Goal: Information Seeking & Learning: Learn about a topic

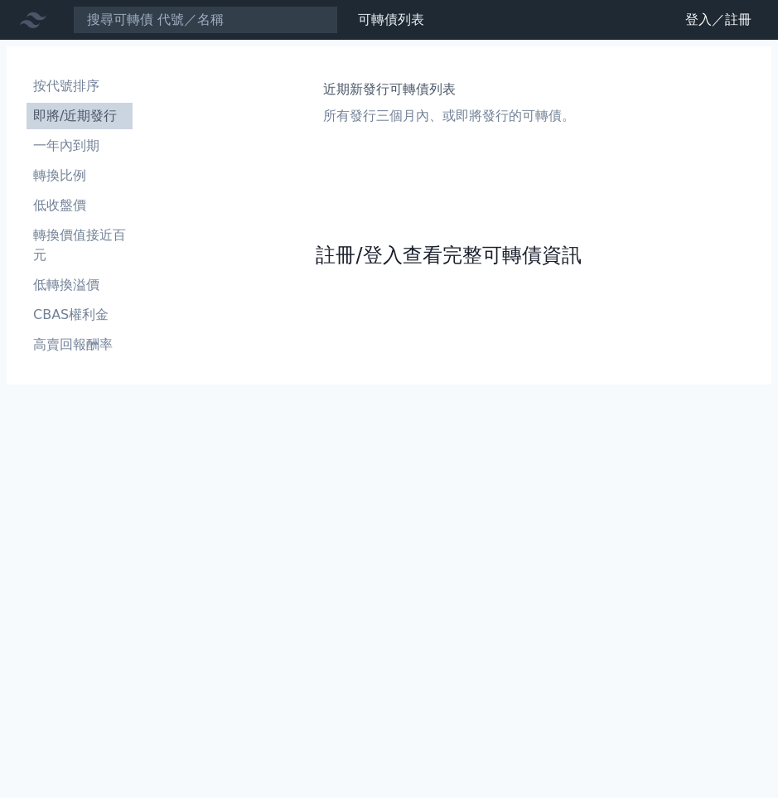
click at [375, 259] on link "註冊/登入查看完整可轉債資訊" at bounding box center [448, 255] width 265 height 27
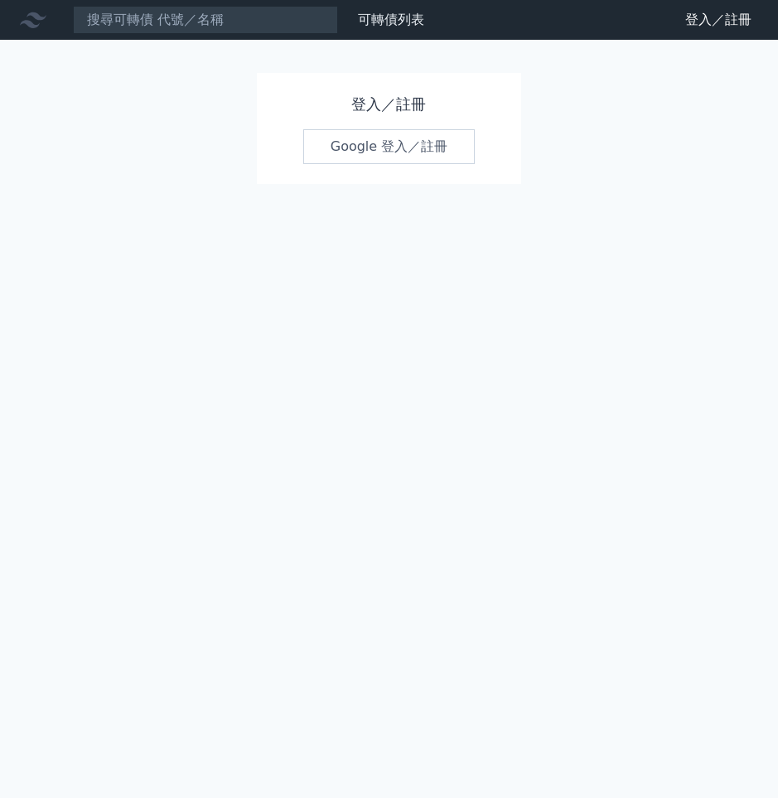
click at [369, 150] on link "Google 登入／註冊" at bounding box center [389, 146] width 172 height 35
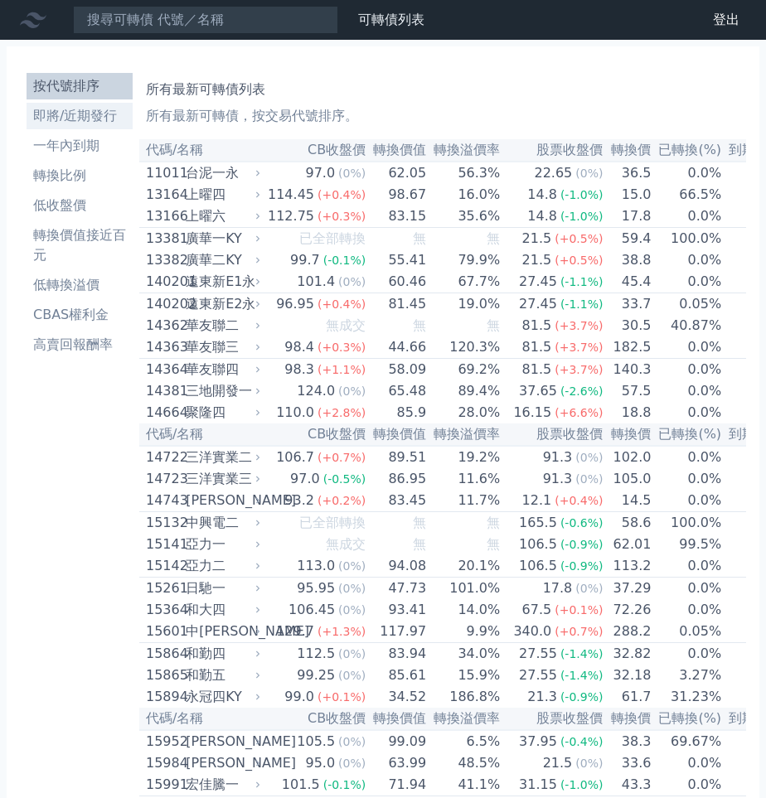
click at [71, 109] on li "即將/近期發行" at bounding box center [80, 116] width 106 height 20
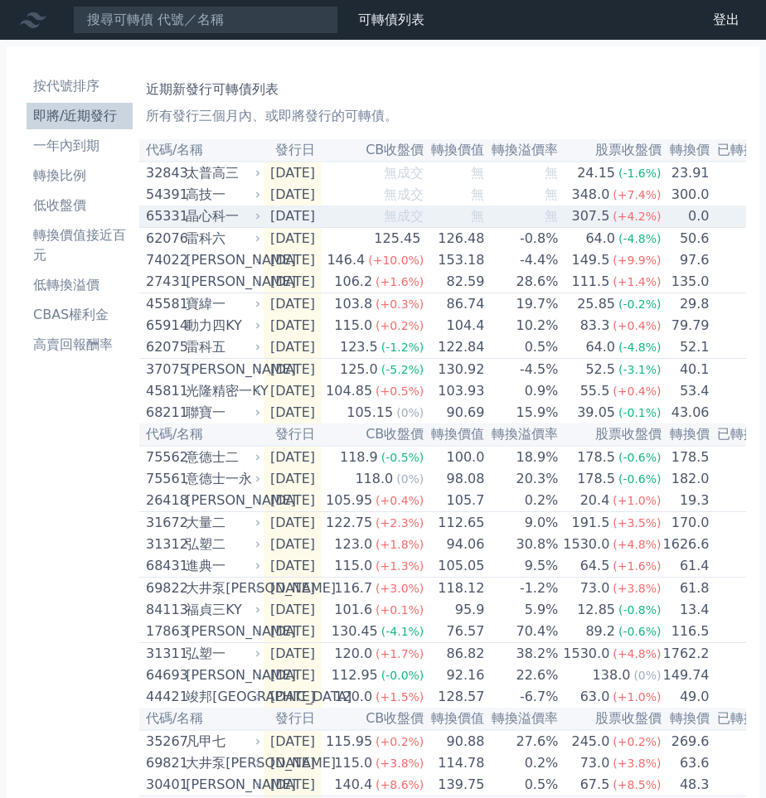
click at [206, 221] on div "晶心科一" at bounding box center [221, 216] width 71 height 20
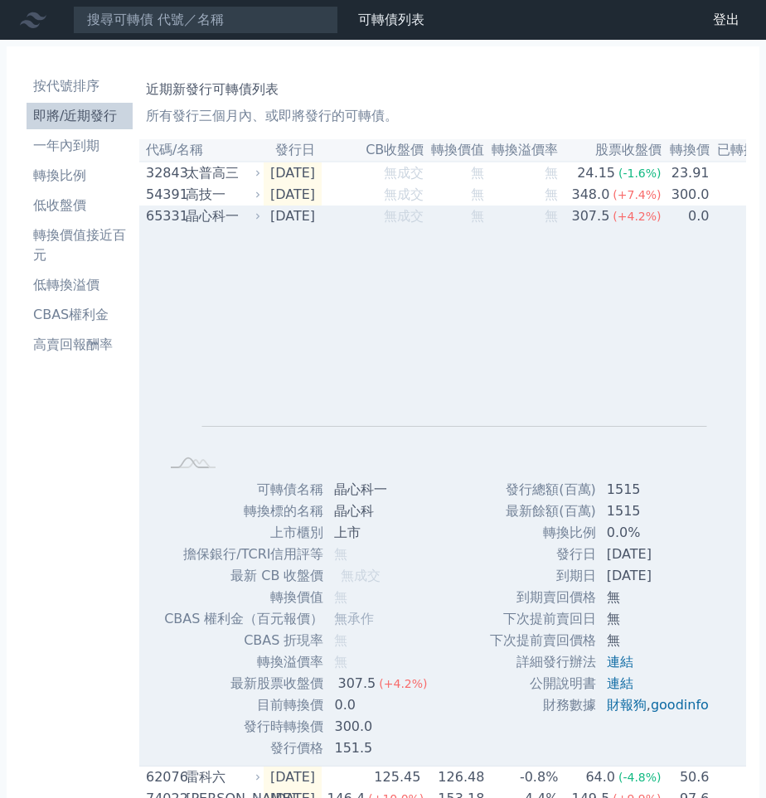
drag, startPoint x: 227, startPoint y: 216, endPoint x: 214, endPoint y: 207, distance: 15.6
click at [227, 216] on div "晶心科一" at bounding box center [221, 216] width 71 height 20
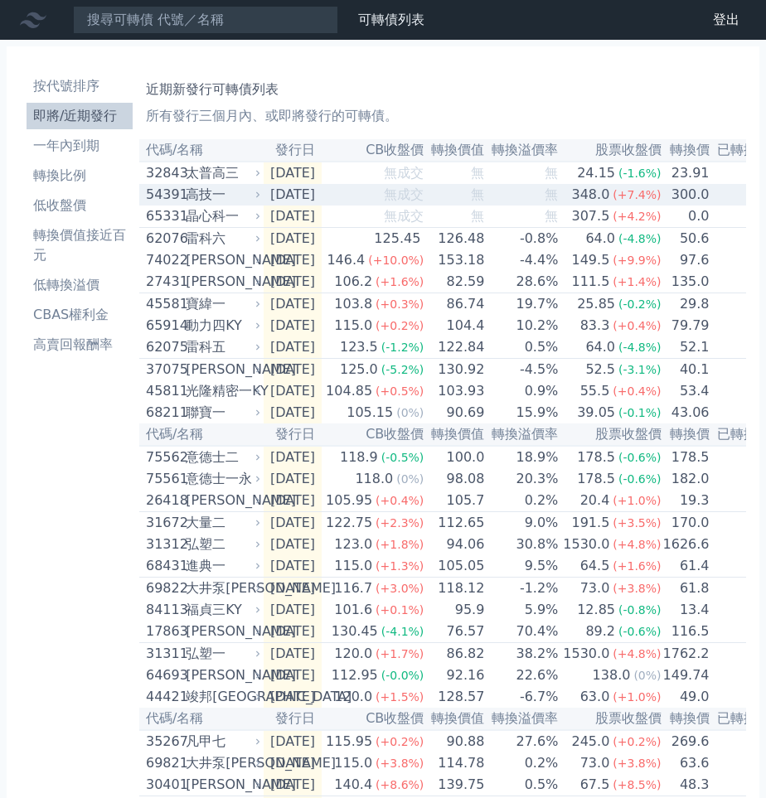
click at [198, 196] on div "高技一" at bounding box center [221, 195] width 71 height 20
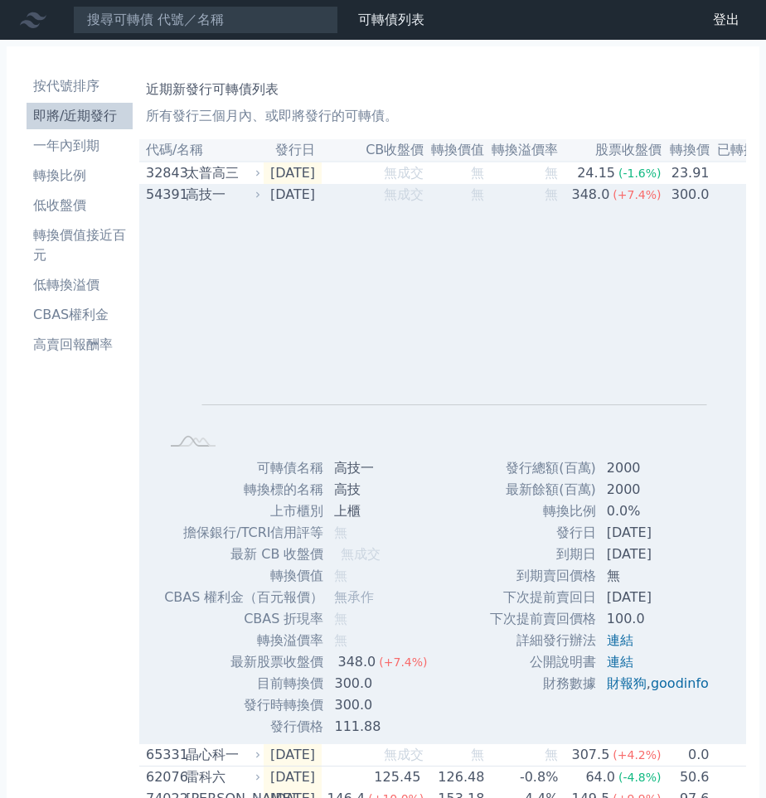
click at [200, 196] on div "高技一" at bounding box center [221, 195] width 71 height 20
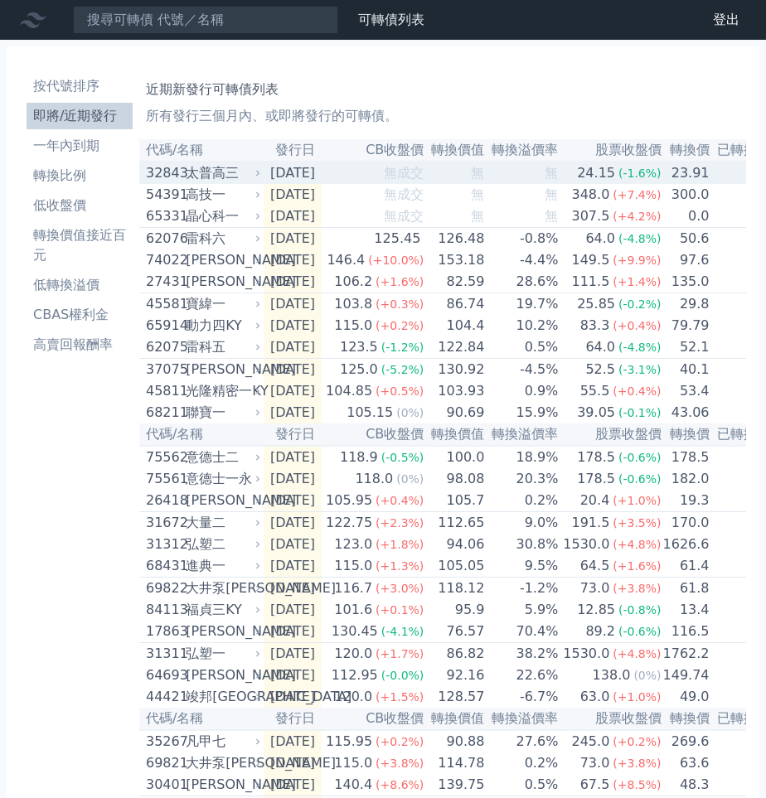
click at [206, 177] on div "太普高三" at bounding box center [221, 173] width 71 height 20
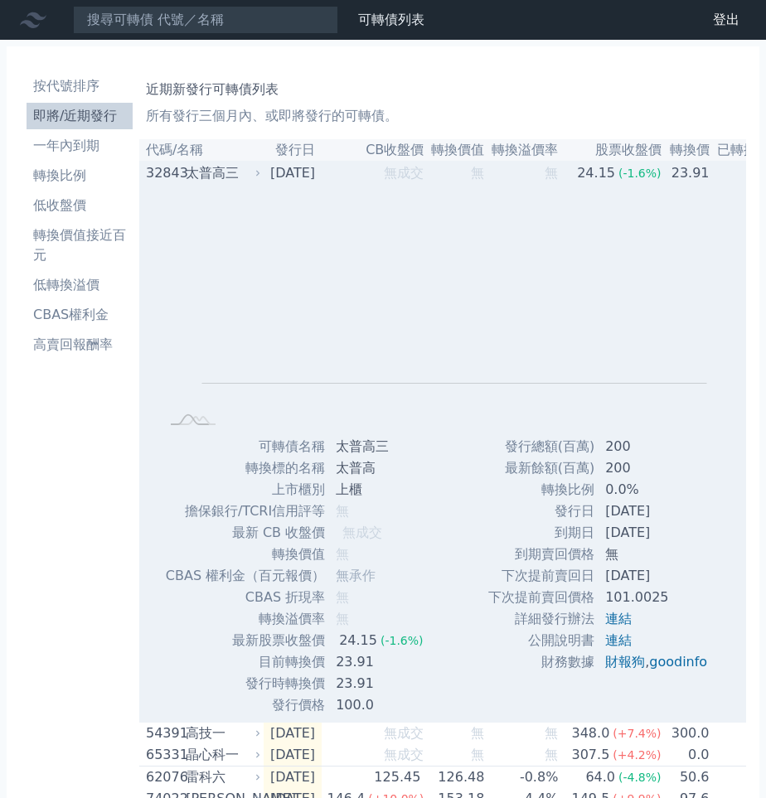
click at [213, 181] on div "太普高三" at bounding box center [221, 173] width 71 height 20
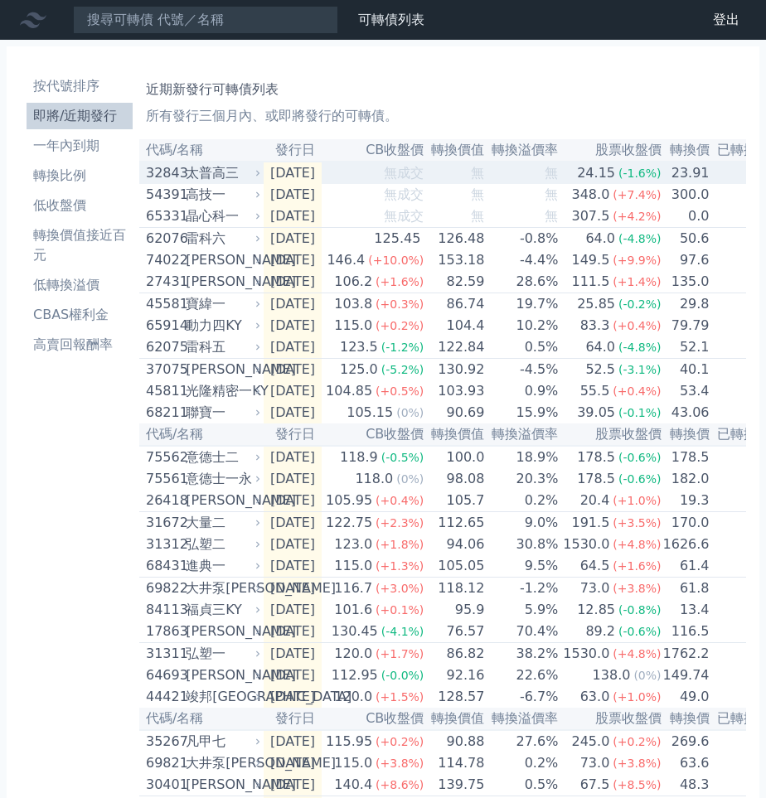
drag, startPoint x: 207, startPoint y: 173, endPoint x: 127, endPoint y: 393, distance: 233.9
click at [127, 393] on div "按代號排序 即將/近期發行 一年內到期 轉換比例 低收盤價 轉換價值接近百元 低轉換溢價 CBAS權利金 高賣回報酬率" at bounding box center [79, 605] width 119 height 1079
